Goal: Information Seeking & Learning: Find specific page/section

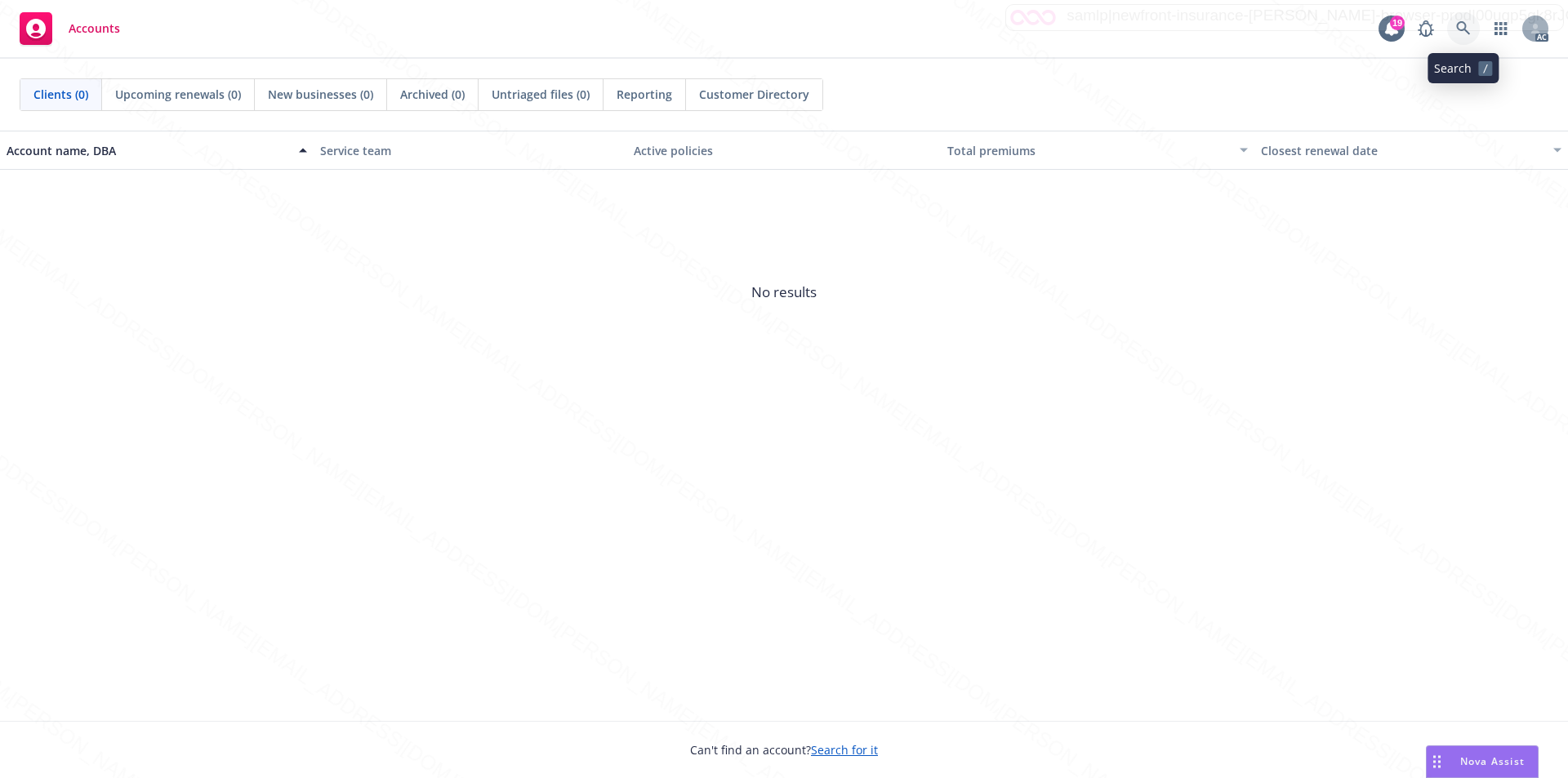
click at [1459, 29] on icon at bounding box center [1463, 28] width 14 height 14
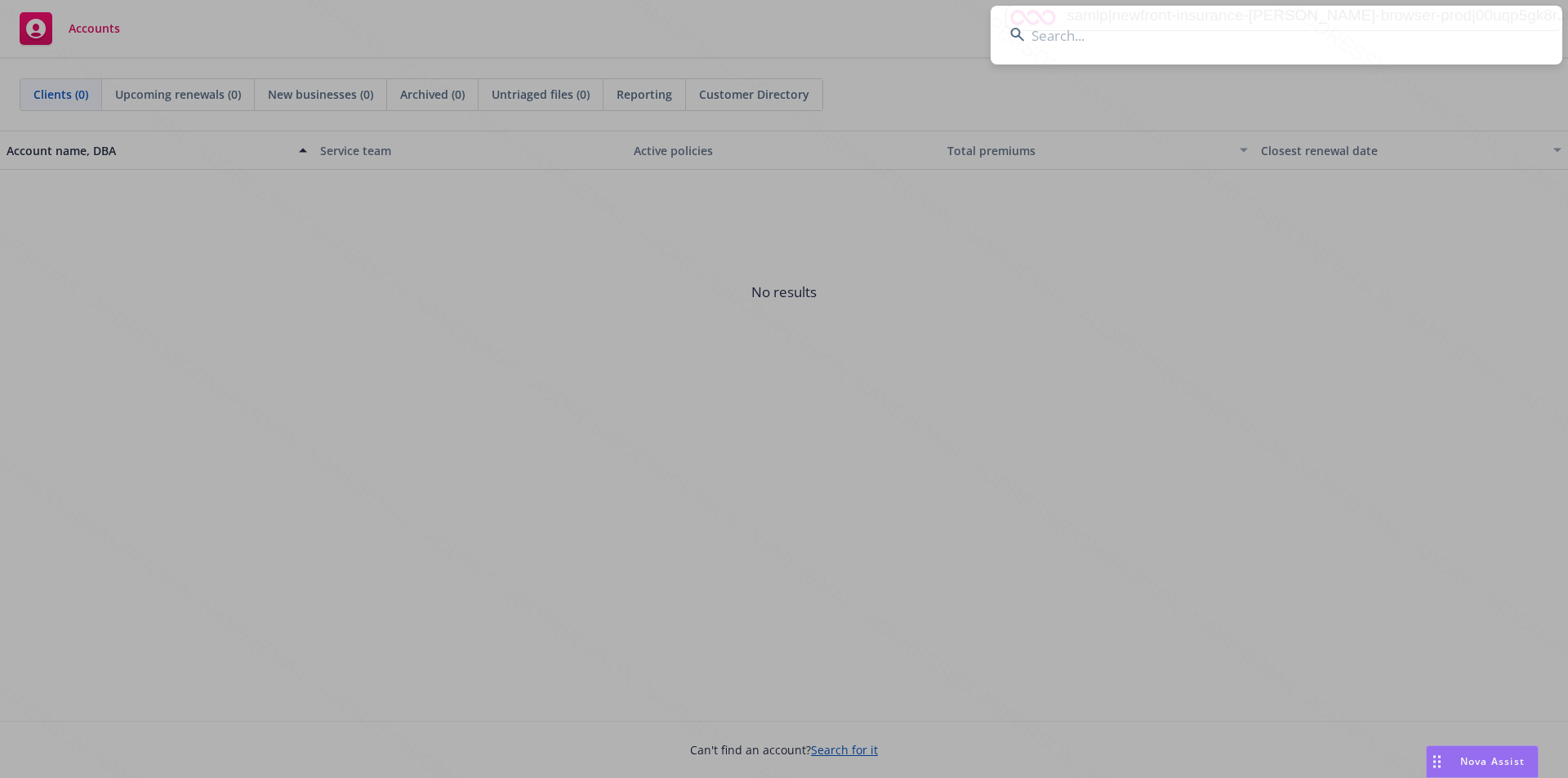
click at [1179, 40] on input at bounding box center [1277, 35] width 571 height 59
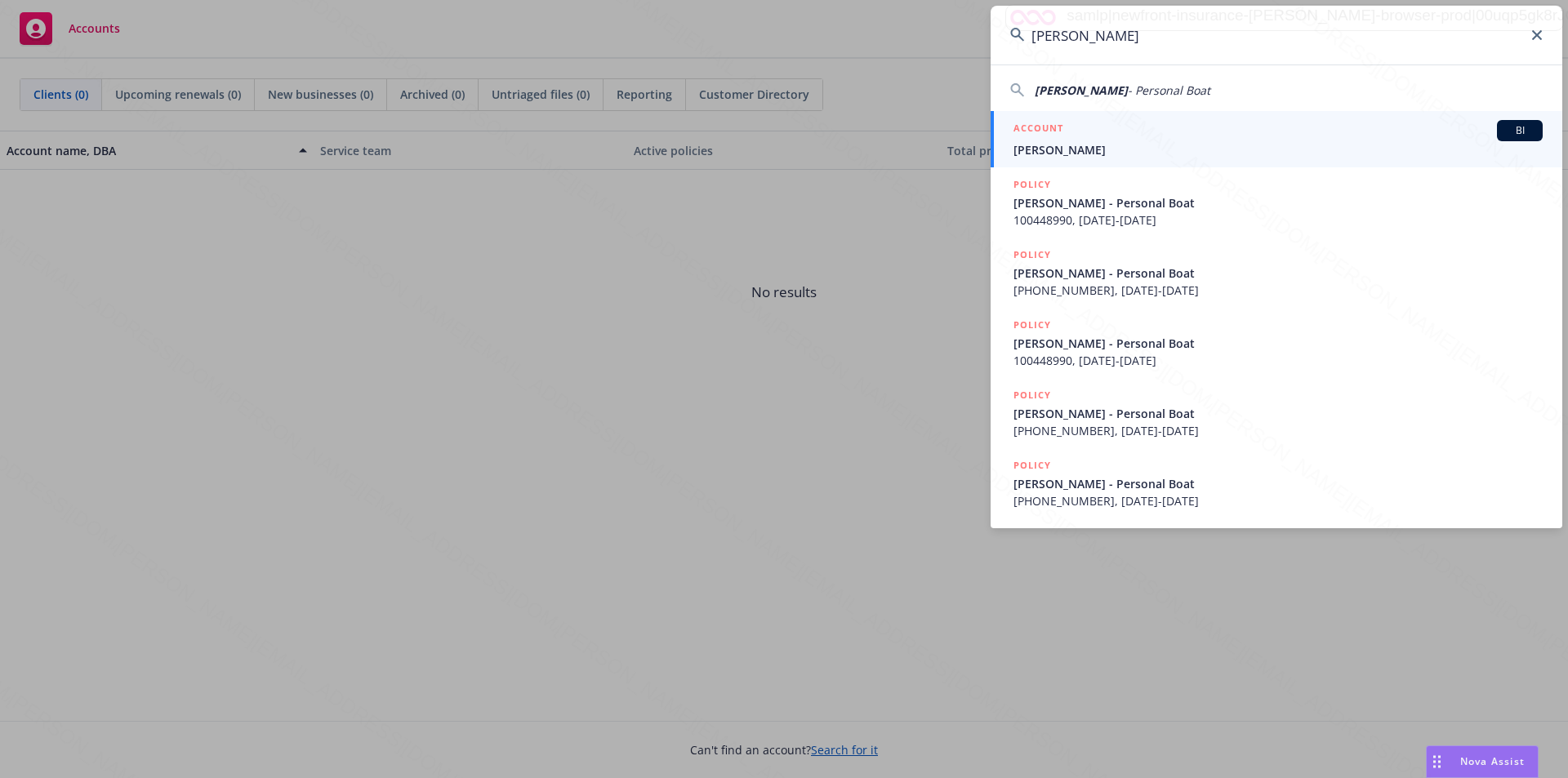
type input "[PERSON_NAME]"
click at [1046, 152] on span "[PERSON_NAME]" at bounding box center [1278, 150] width 529 height 17
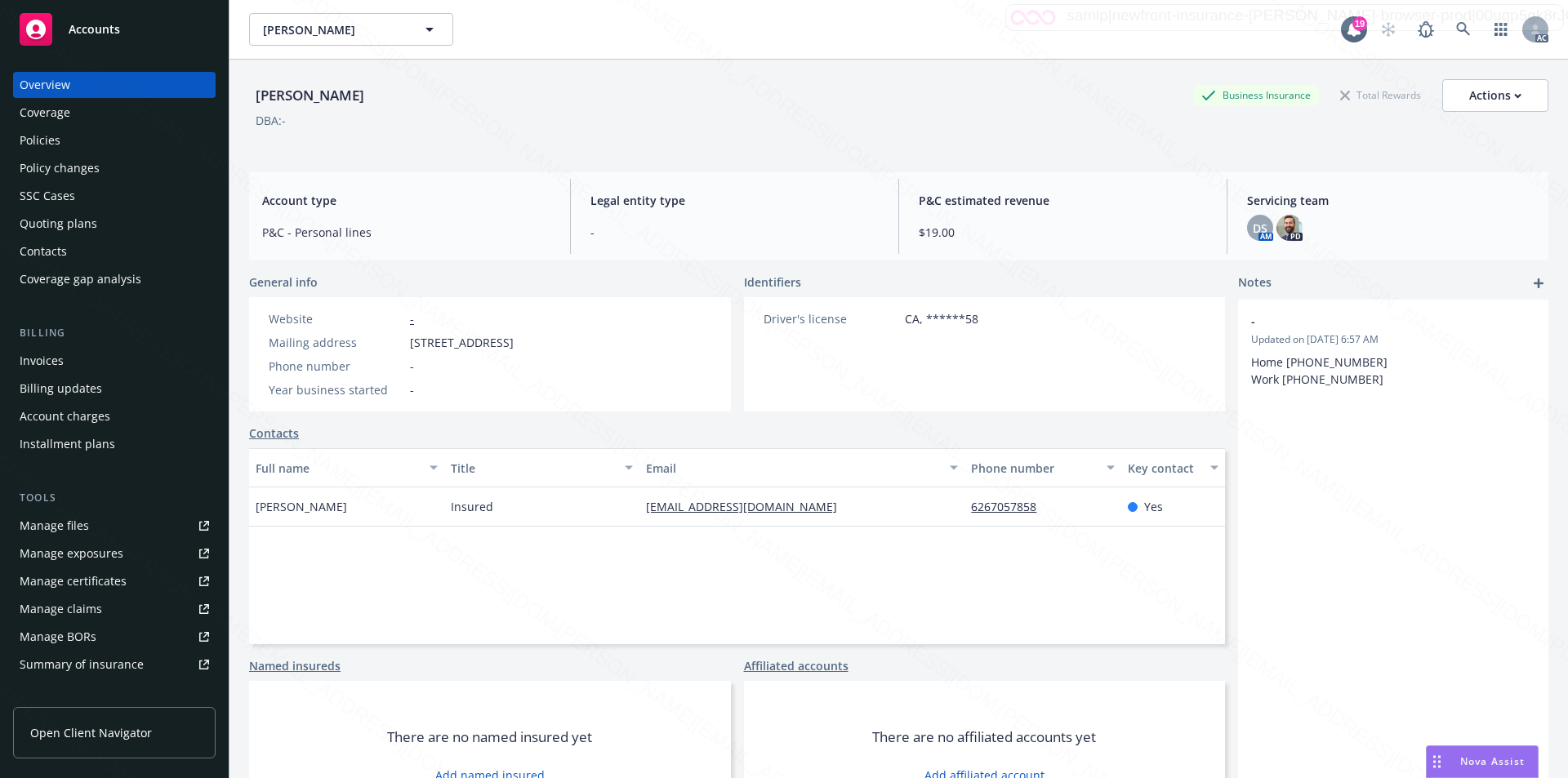
click at [43, 135] on div "Policies" at bounding box center [40, 140] width 41 height 26
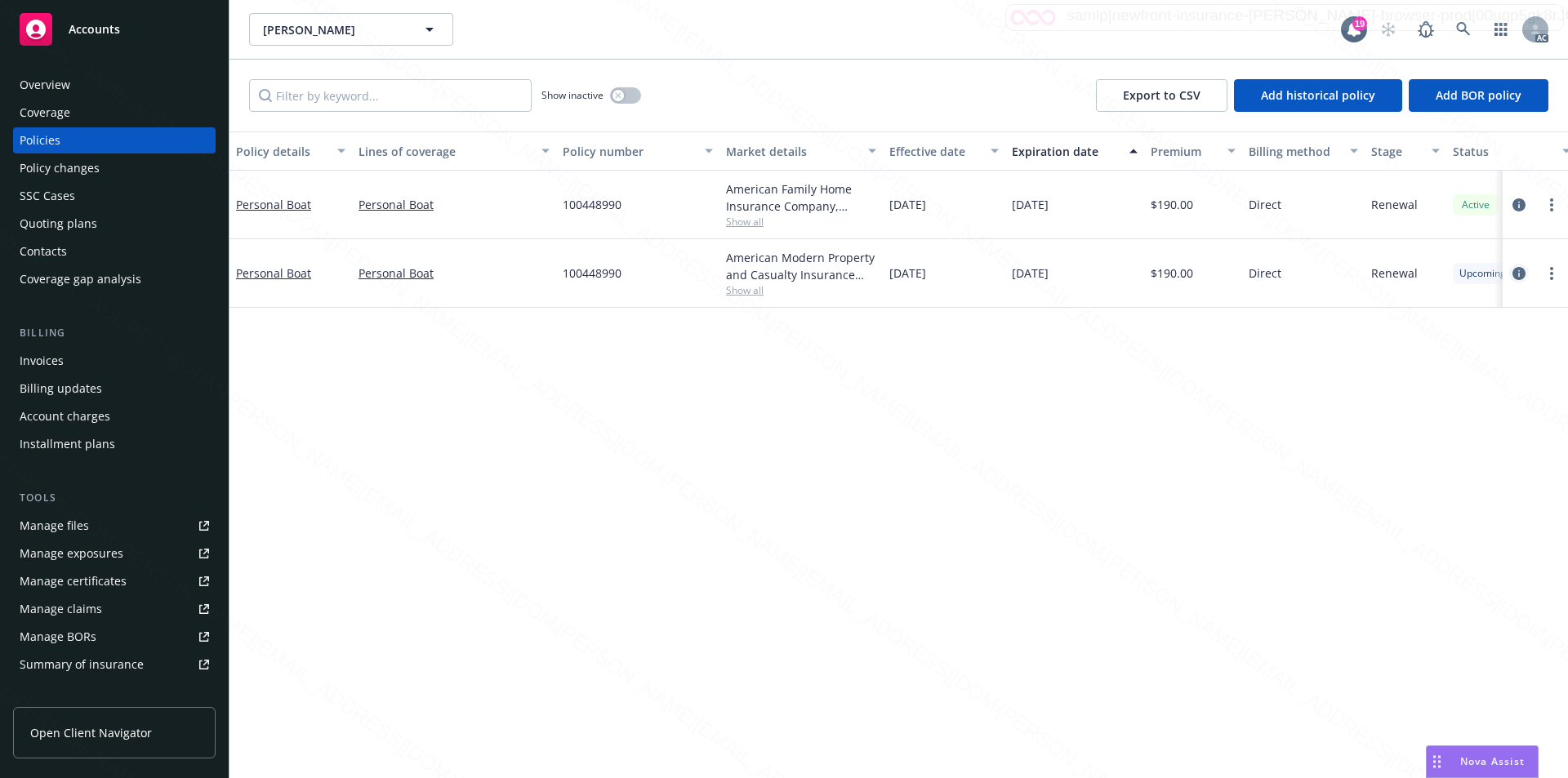
click at [1519, 273] on icon "circleInformation" at bounding box center [1519, 274] width 14 height 14
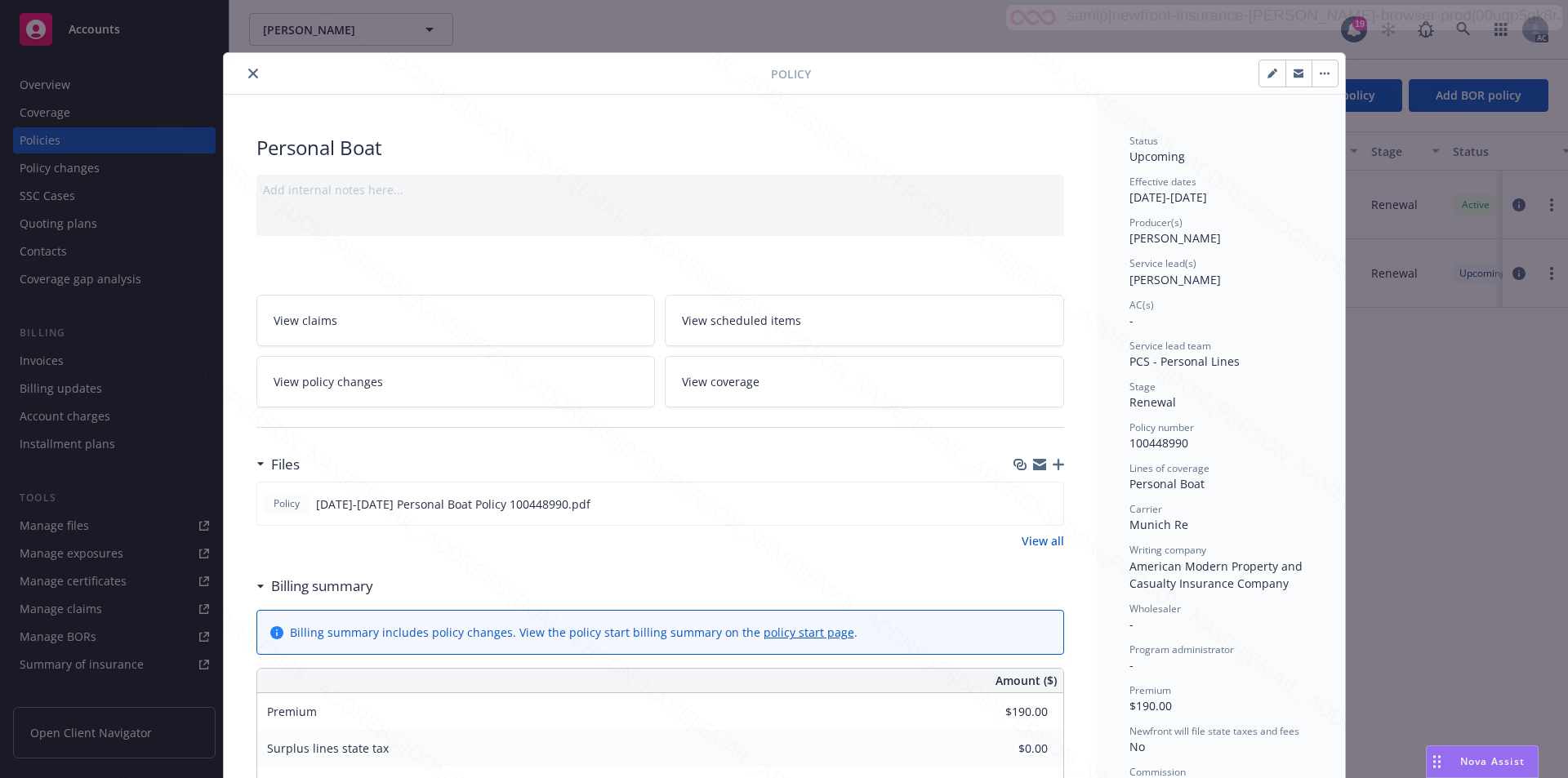
click at [801, 375] on link "View coverage" at bounding box center [865, 381] width 399 height 51
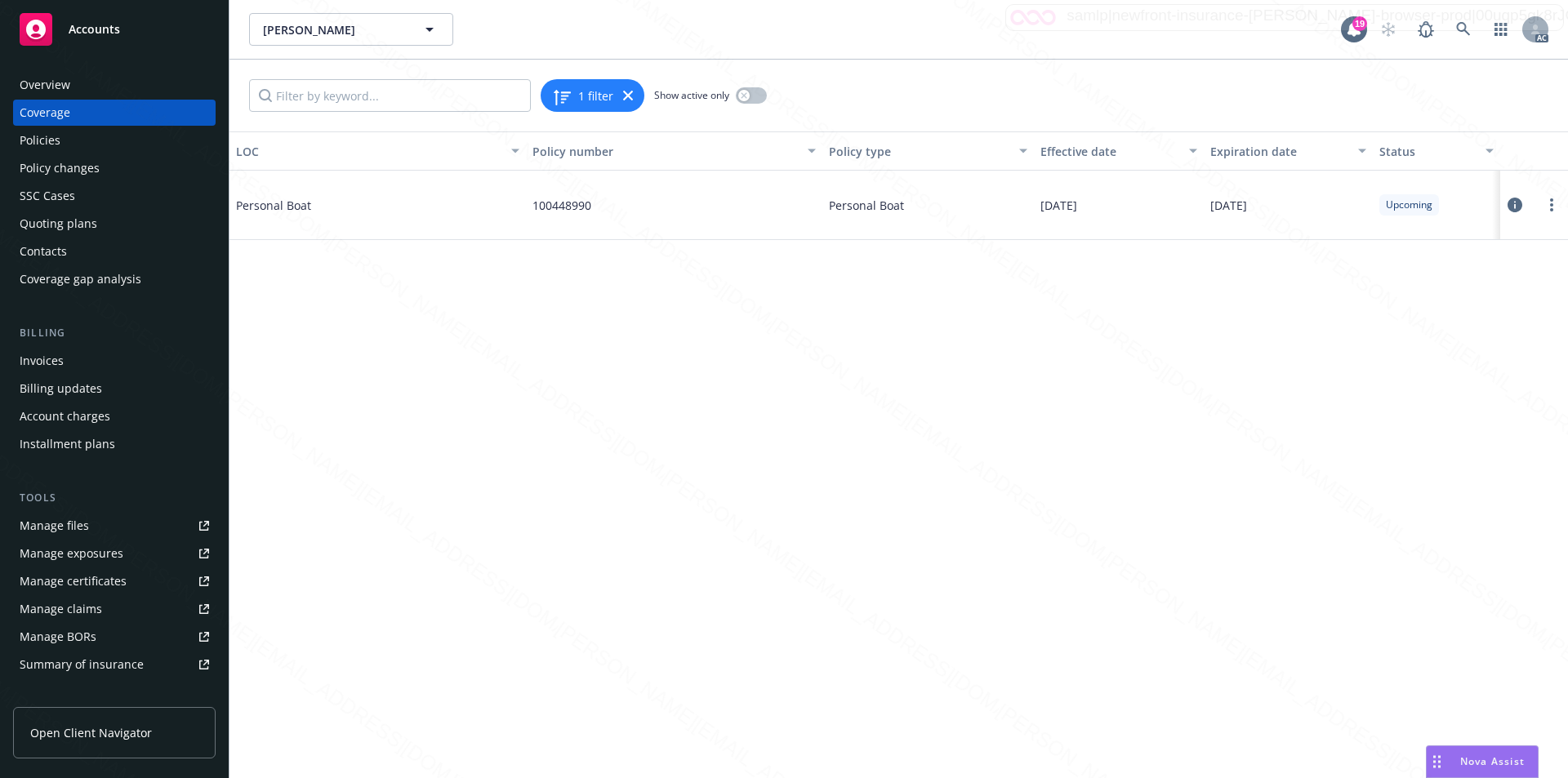
click at [1517, 204] on icon at bounding box center [1514, 205] width 14 height 14
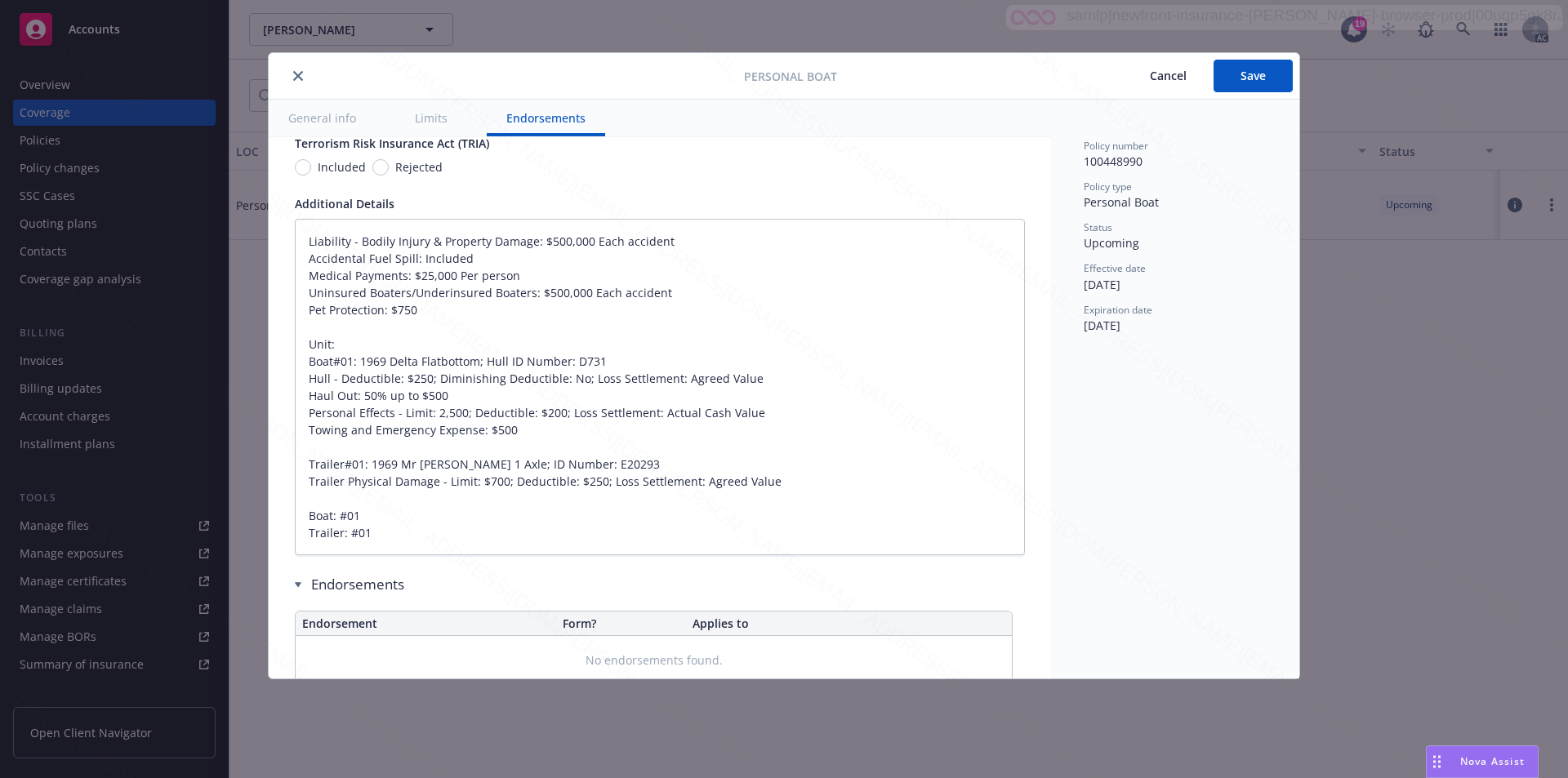
scroll to position [1039, 0]
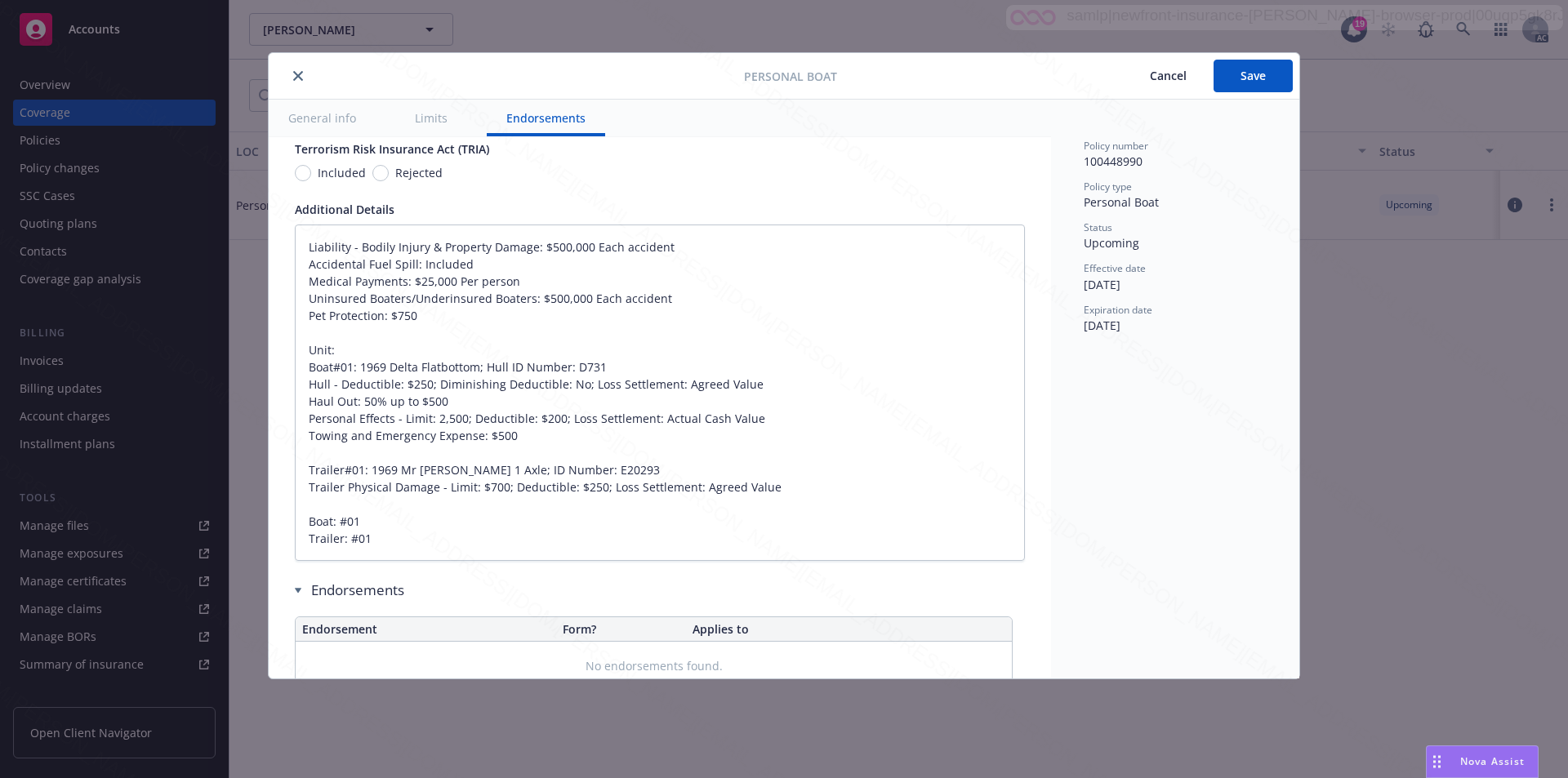
click at [300, 76] on icon "close" at bounding box center [298, 76] width 10 height 10
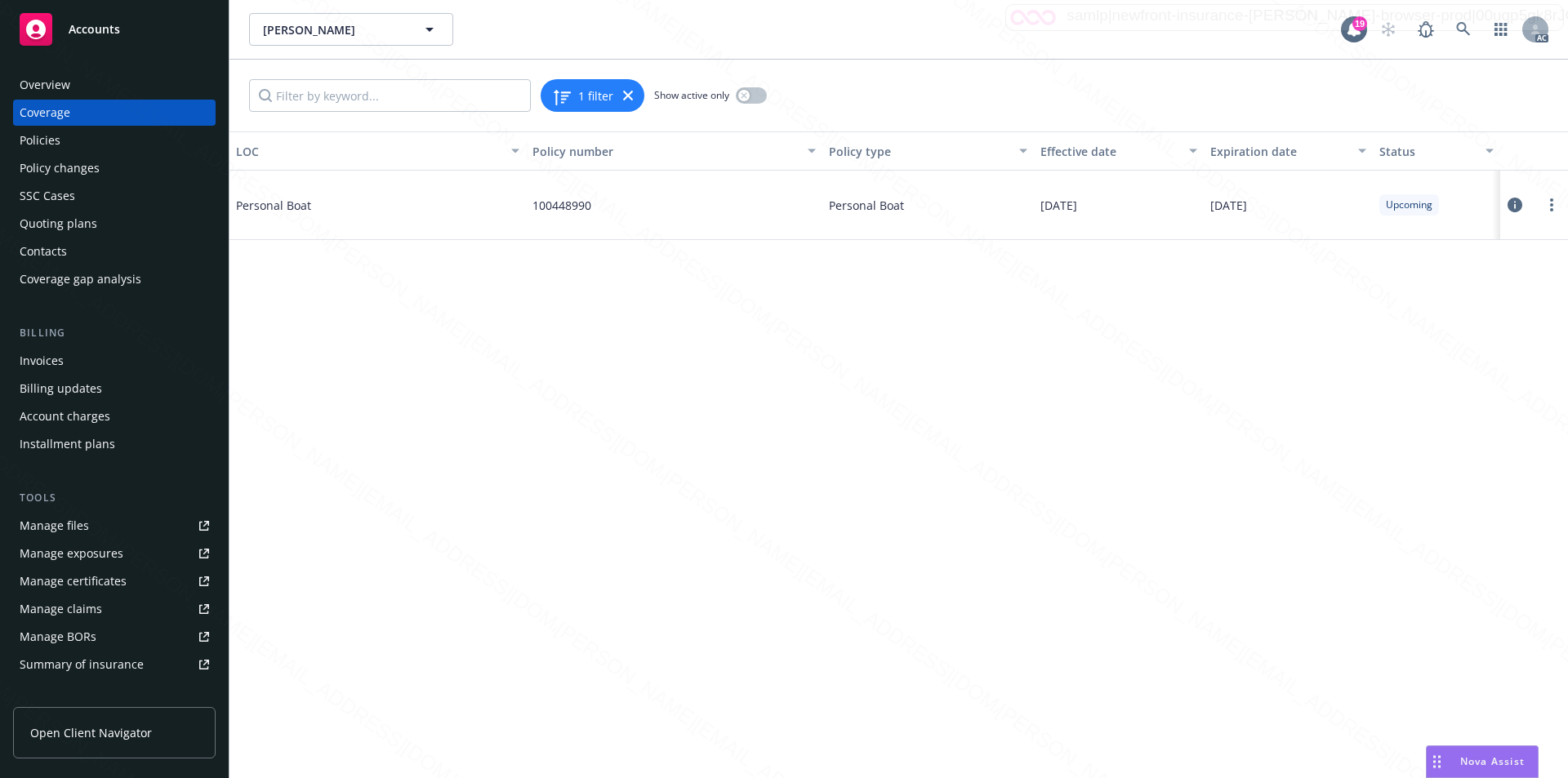
click at [45, 81] on div "Overview" at bounding box center [44, 84] width 50 height 26
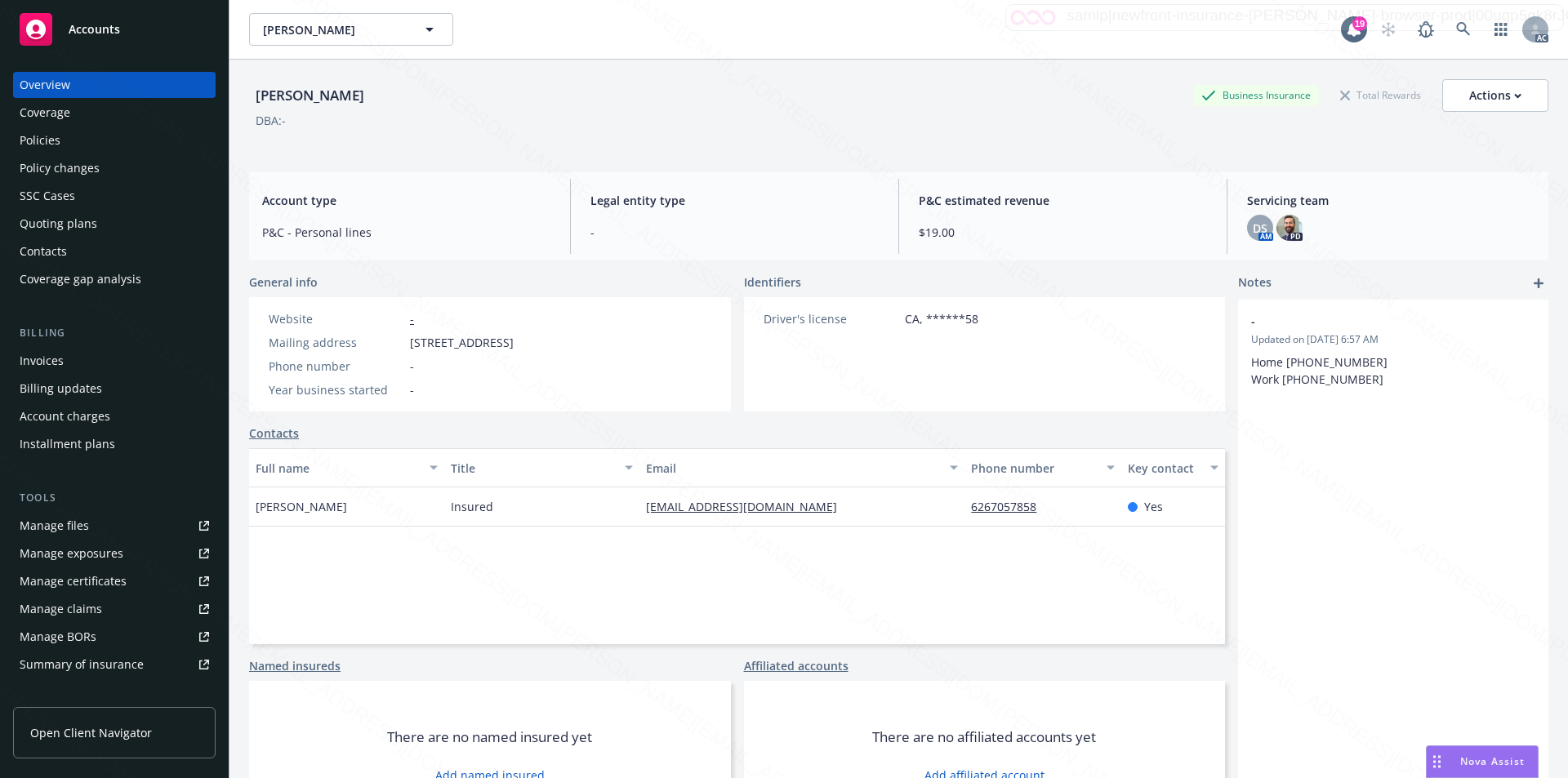
click at [36, 143] on div "Policies" at bounding box center [40, 140] width 41 height 26
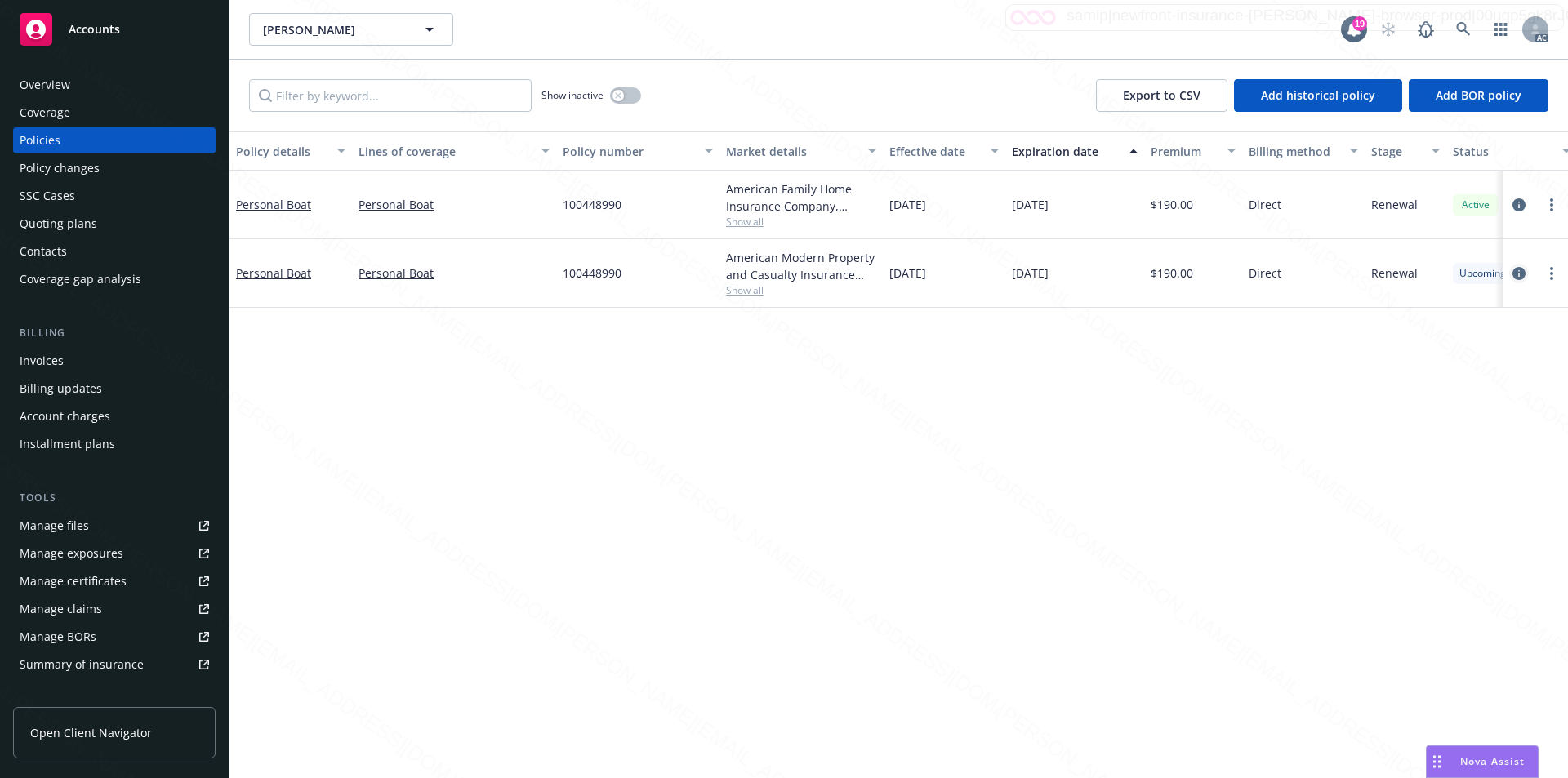
click at [1520, 275] on icon "circleInformation" at bounding box center [1519, 274] width 14 height 14
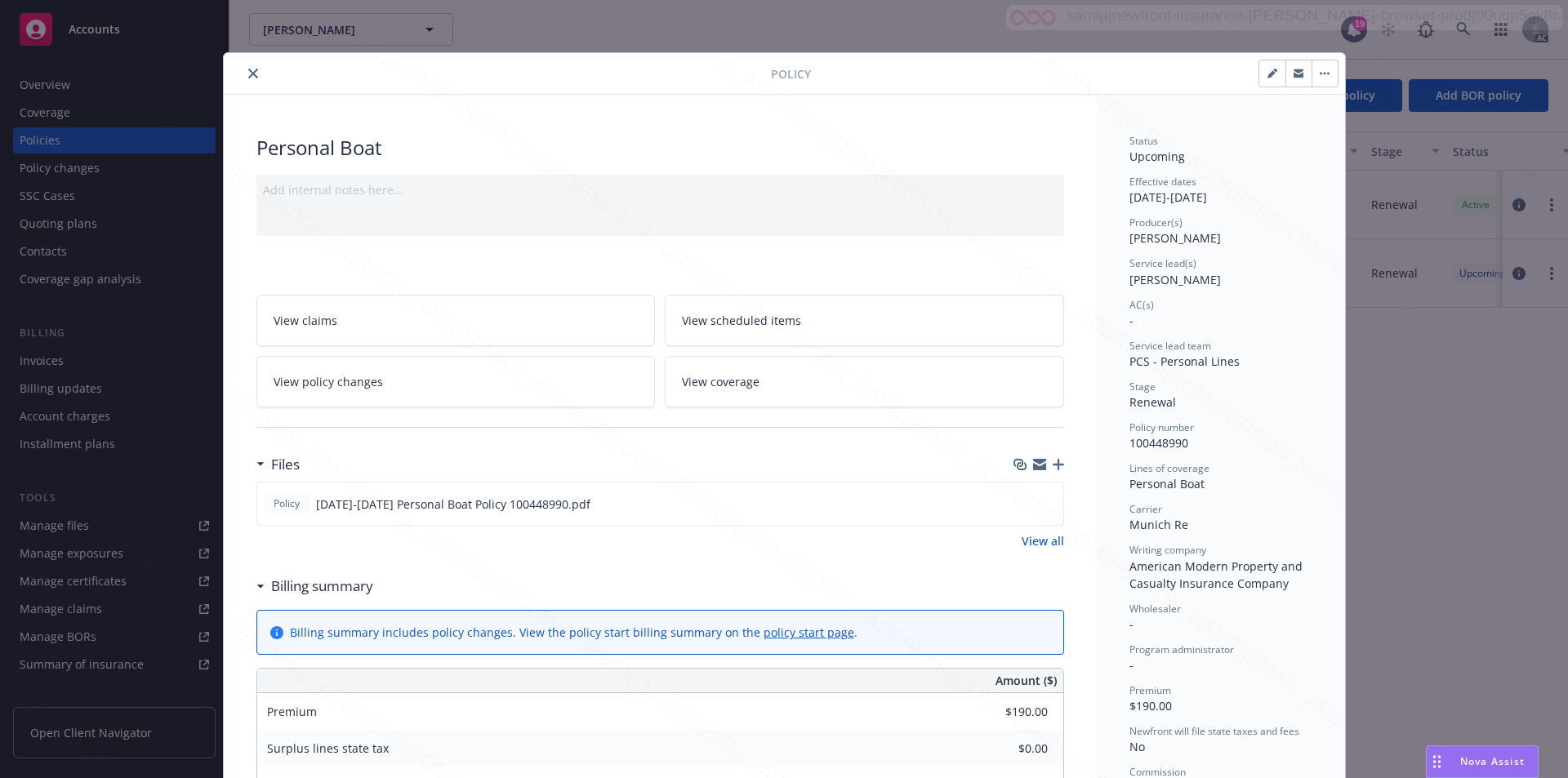
click at [784, 320] on span "View scheduled items" at bounding box center [742, 320] width 120 height 17
click at [756, 374] on link "View coverage" at bounding box center [865, 381] width 399 height 51
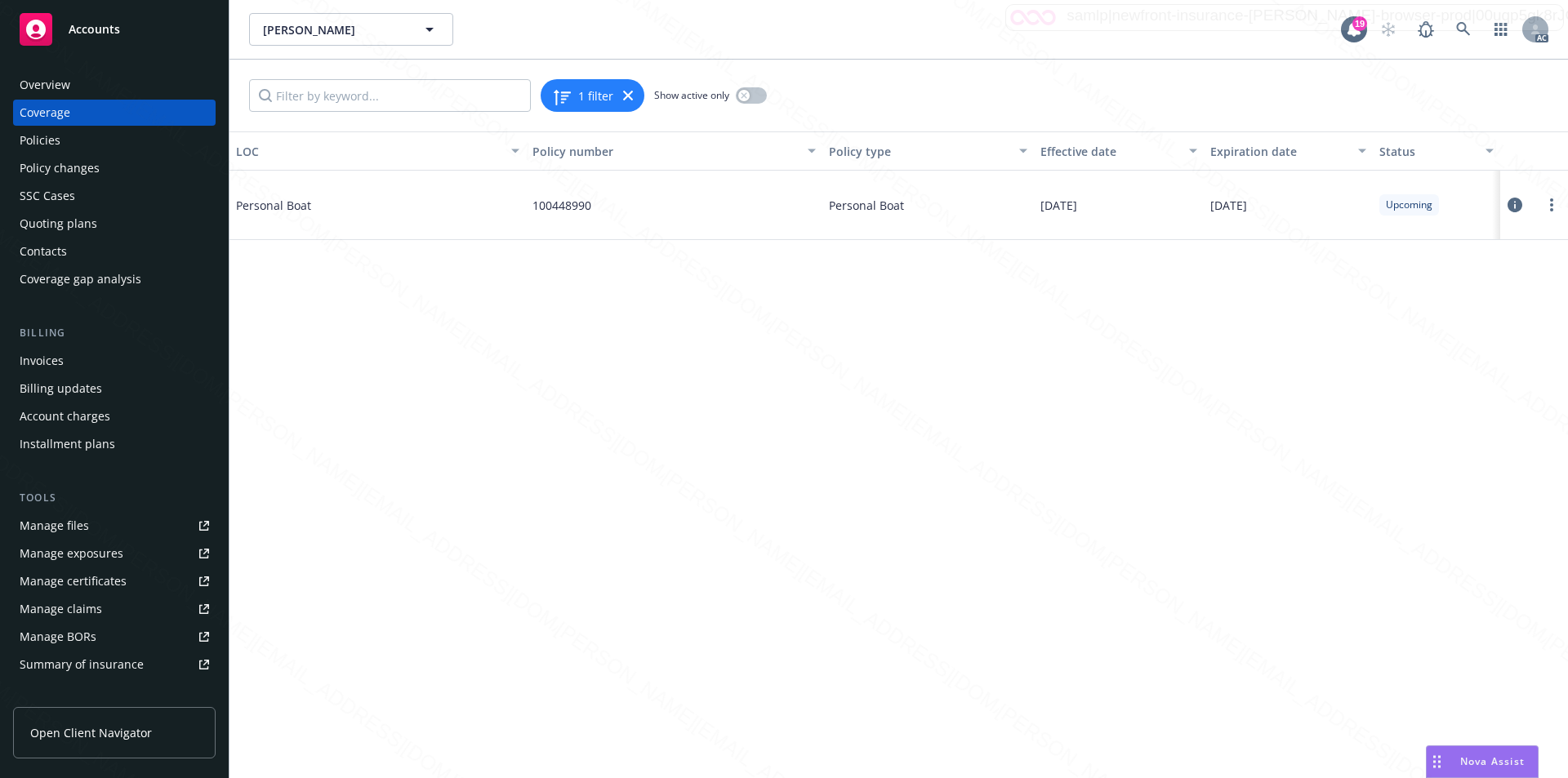
click at [1515, 202] on icon at bounding box center [1514, 205] width 14 height 14
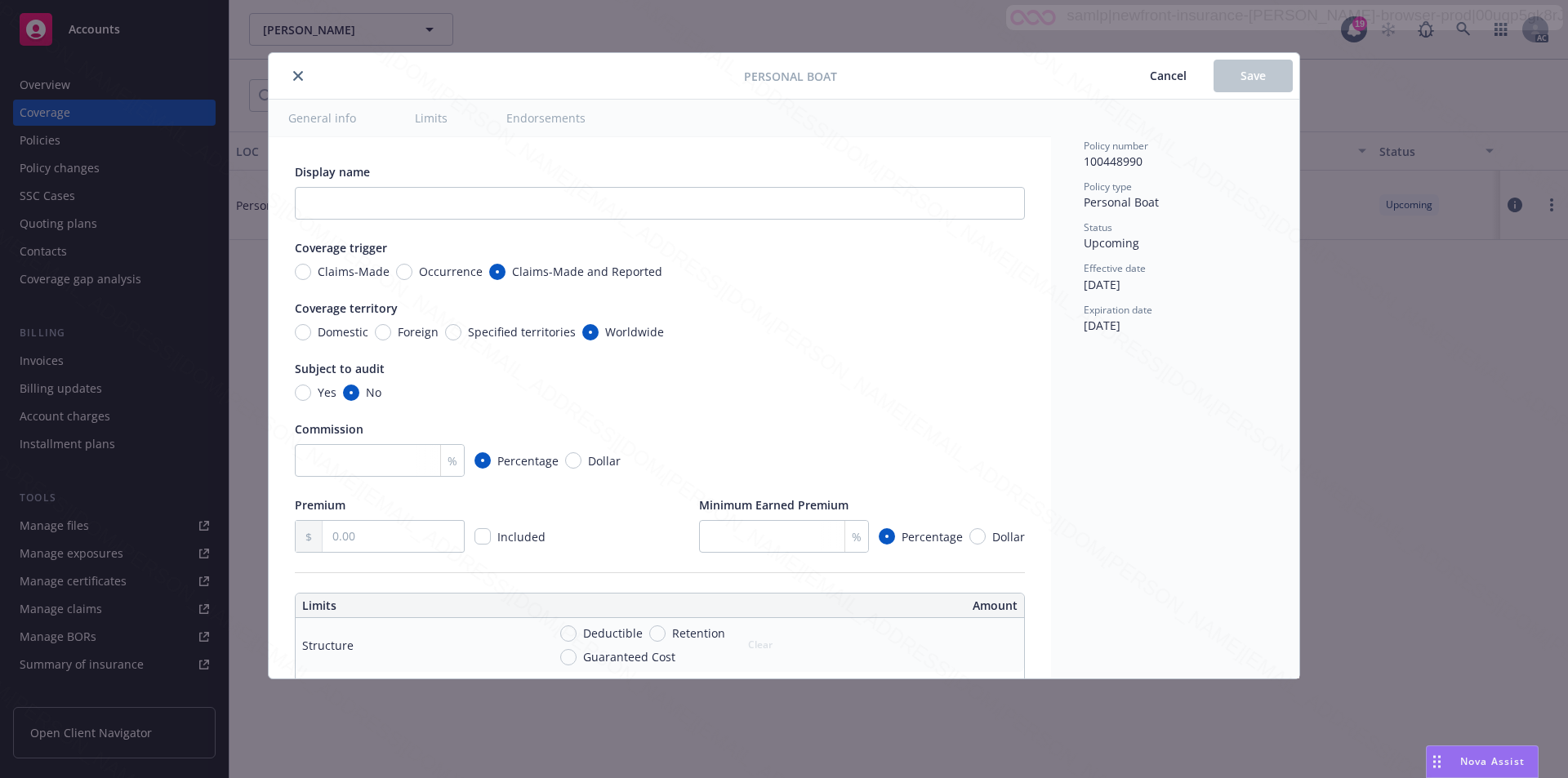
type textarea "x"
radio input "true"
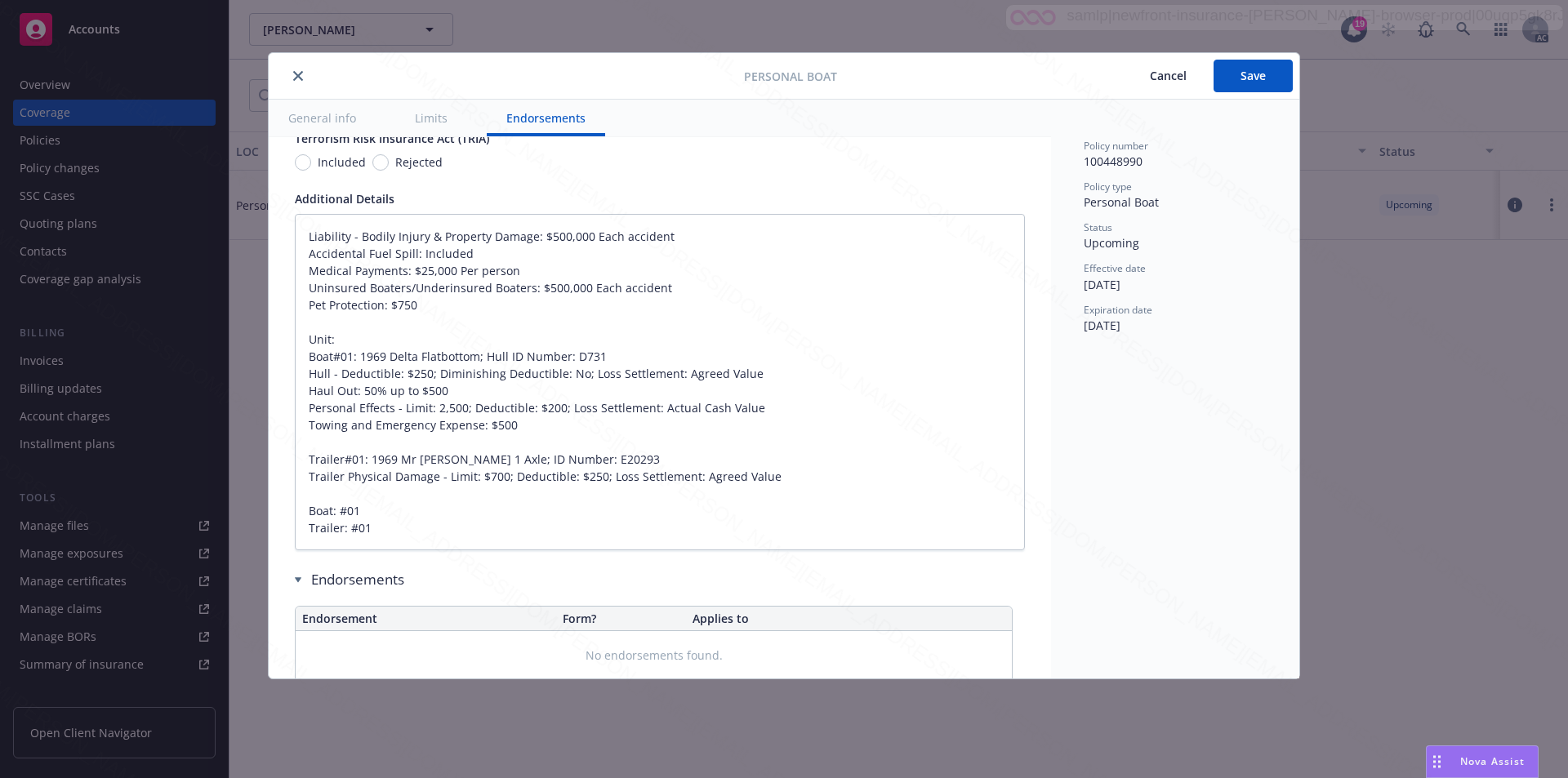
scroll to position [1042, 0]
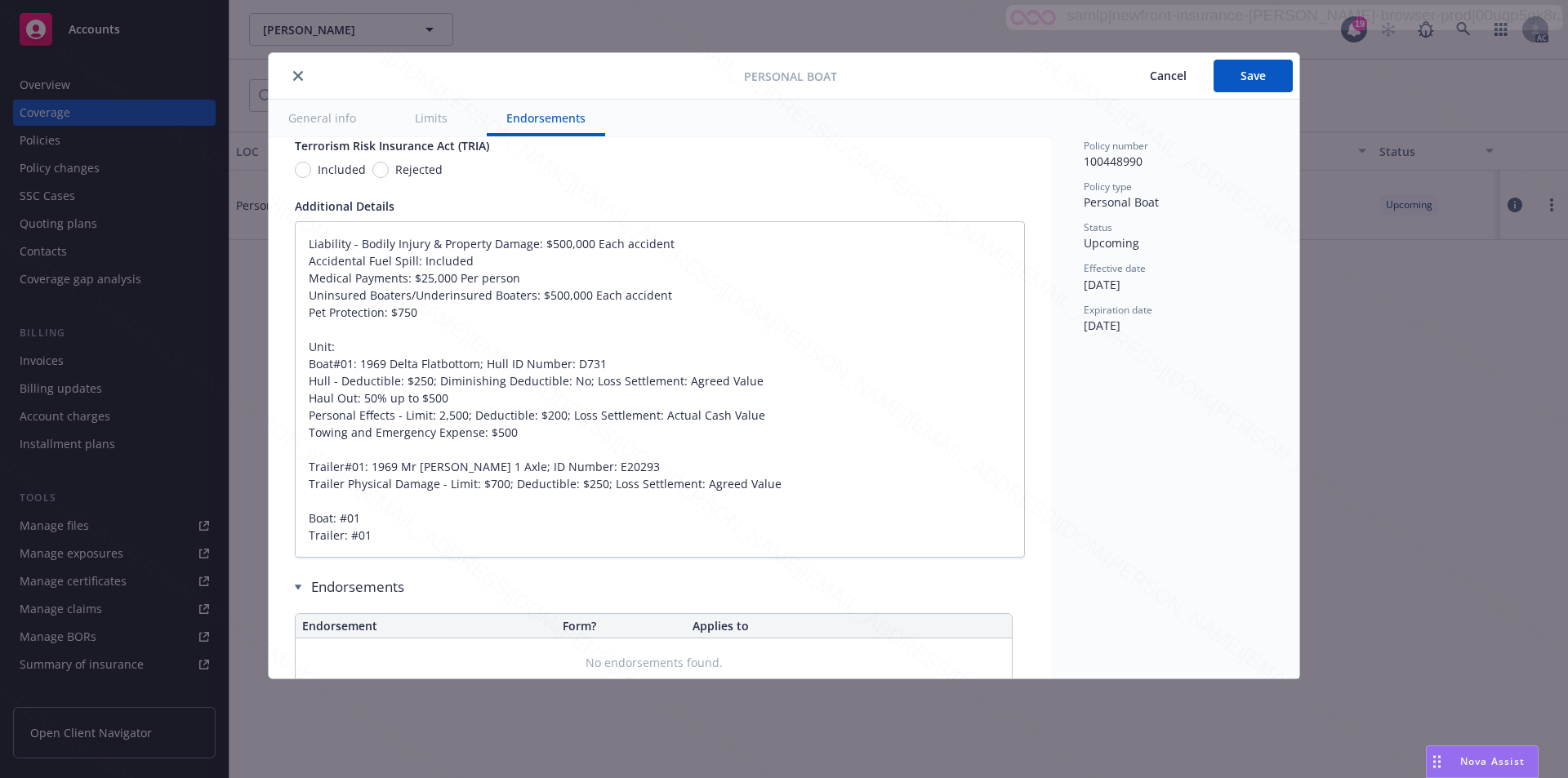
type textarea "x"
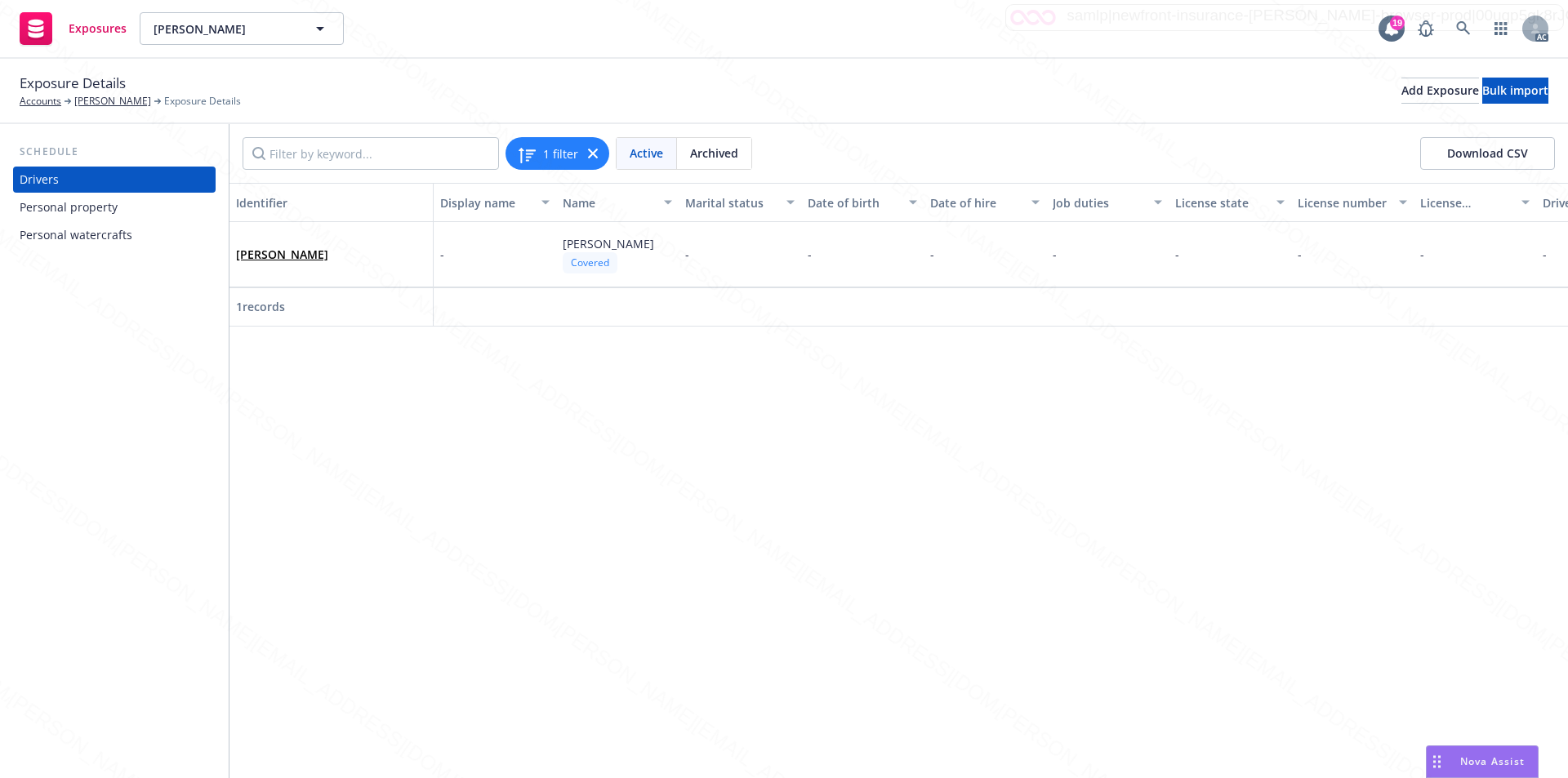
click at [59, 207] on div "Personal property" at bounding box center [69, 207] width 98 height 26
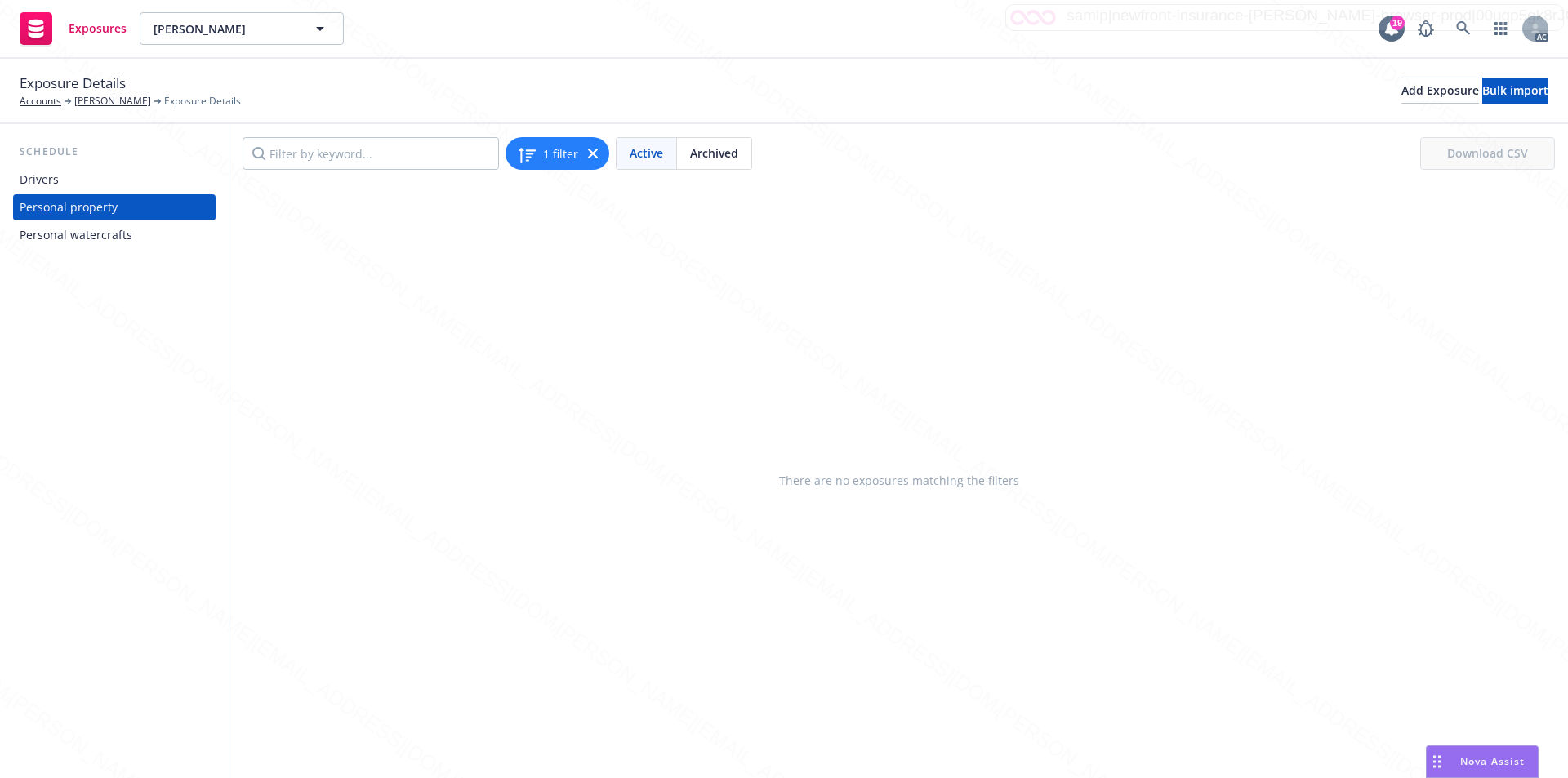
click at [62, 232] on div "Personal watercrafts" at bounding box center [75, 235] width 113 height 26
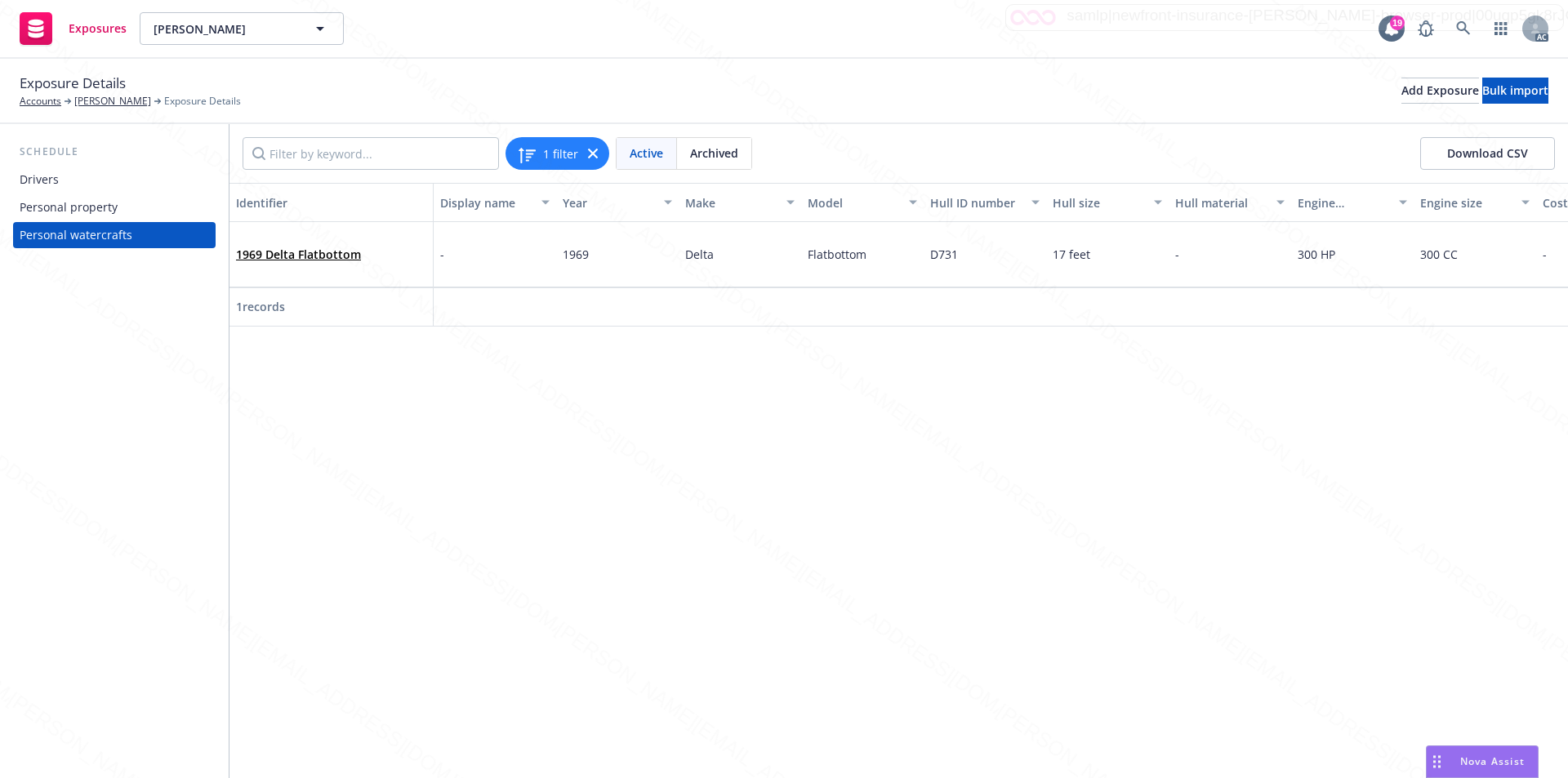
click at [926, 455] on div "Identifier Display name Year Make Model Hull ID number Hull size Hull material …" at bounding box center [898, 481] width 1338 height 596
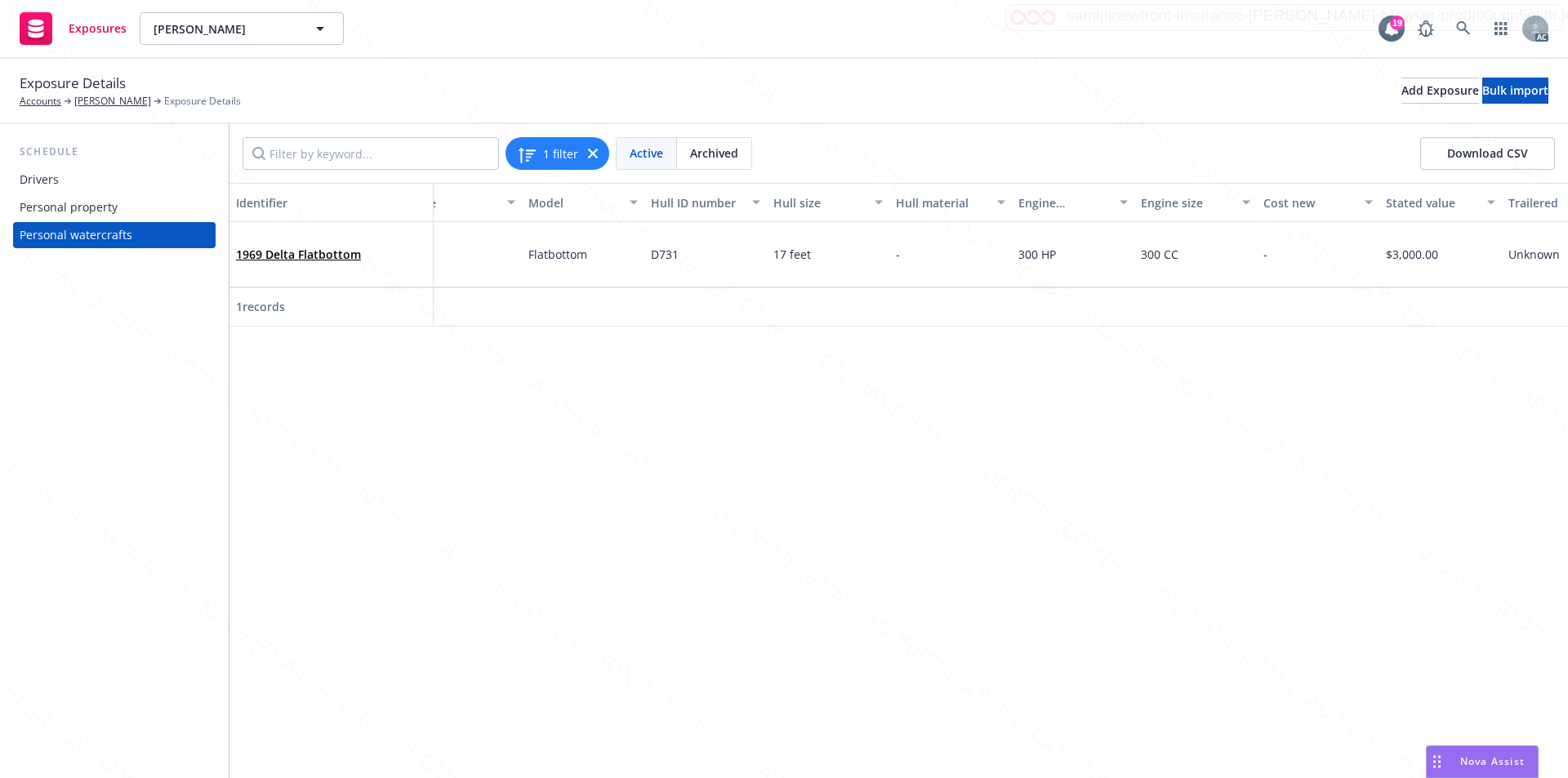
scroll to position [0, 147]
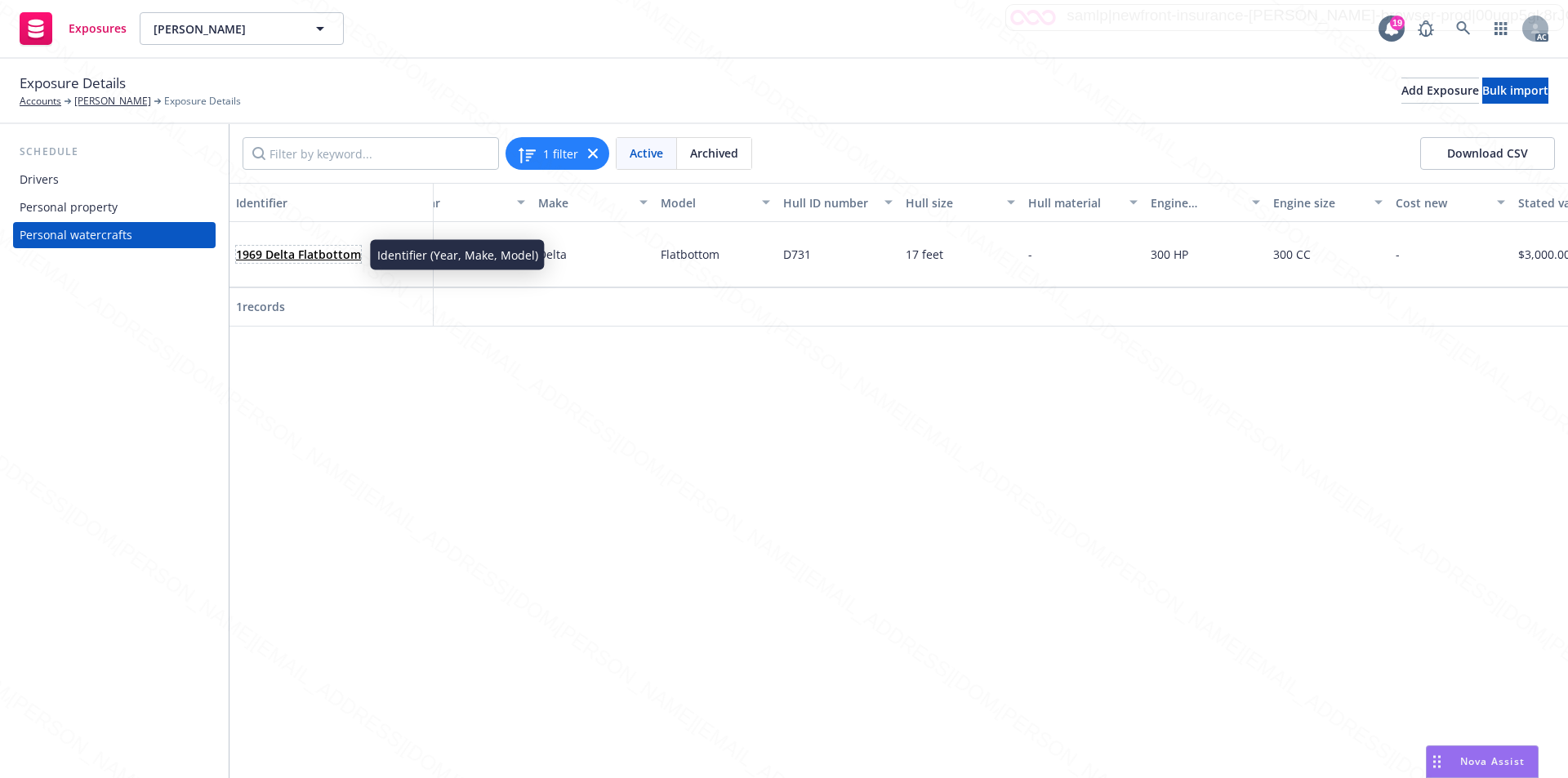
click at [279, 252] on link "1969 Delta Flatbottom" at bounding box center [298, 255] width 124 height 15
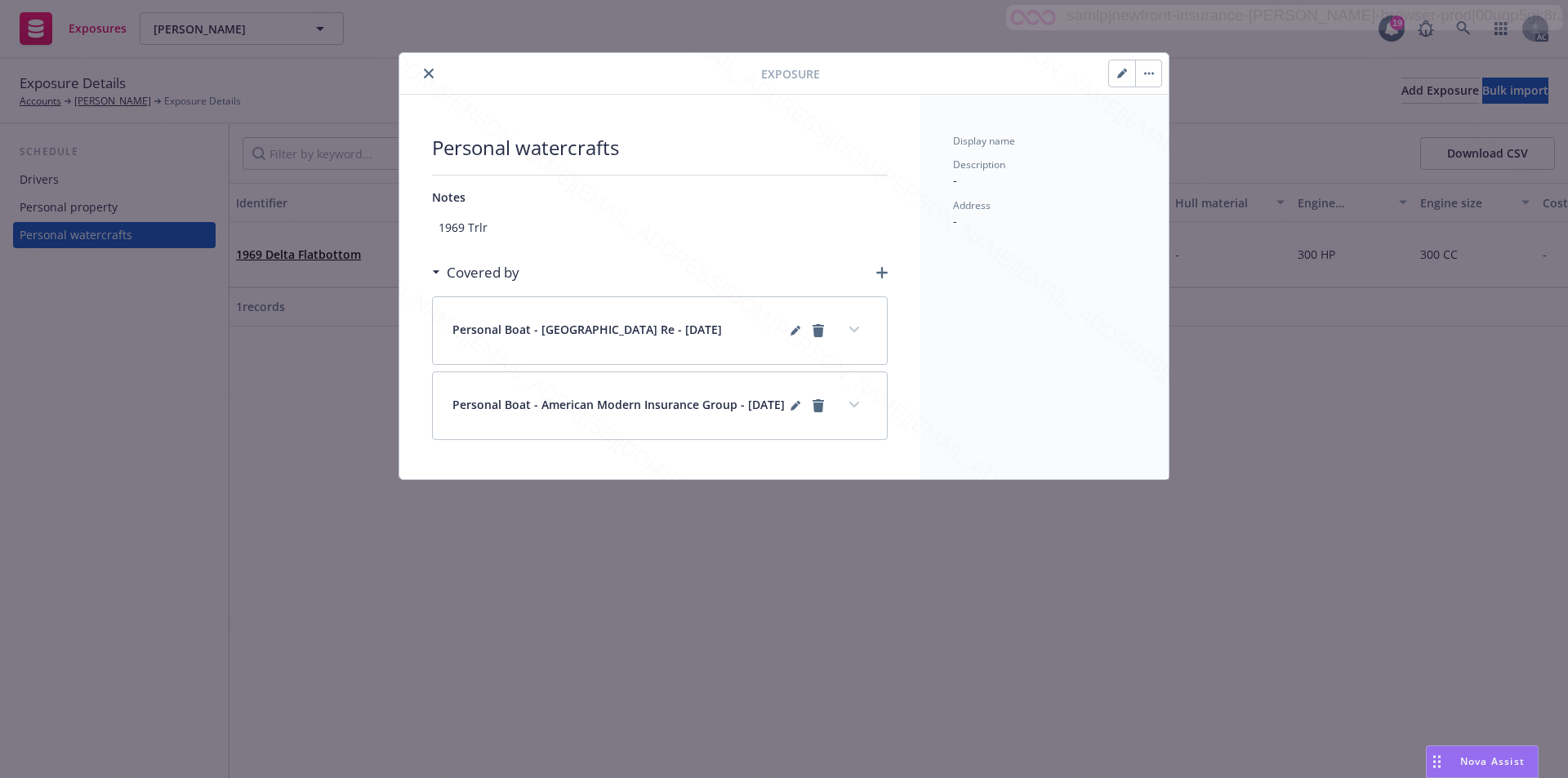
click at [427, 72] on icon "close" at bounding box center [428, 73] width 10 height 10
